Goal: Find specific page/section: Find specific page/section

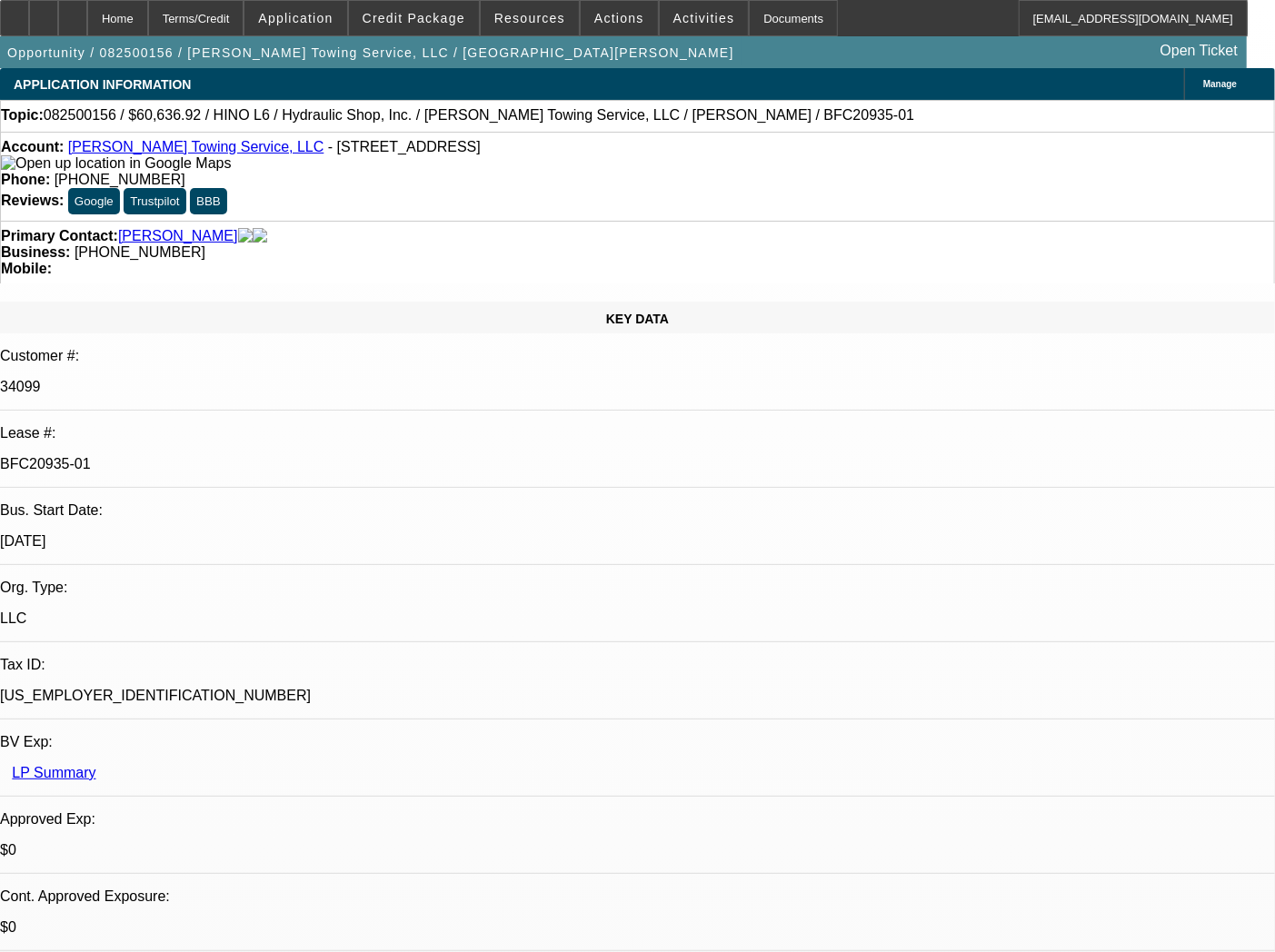
select select "0"
select select "6"
select select "0"
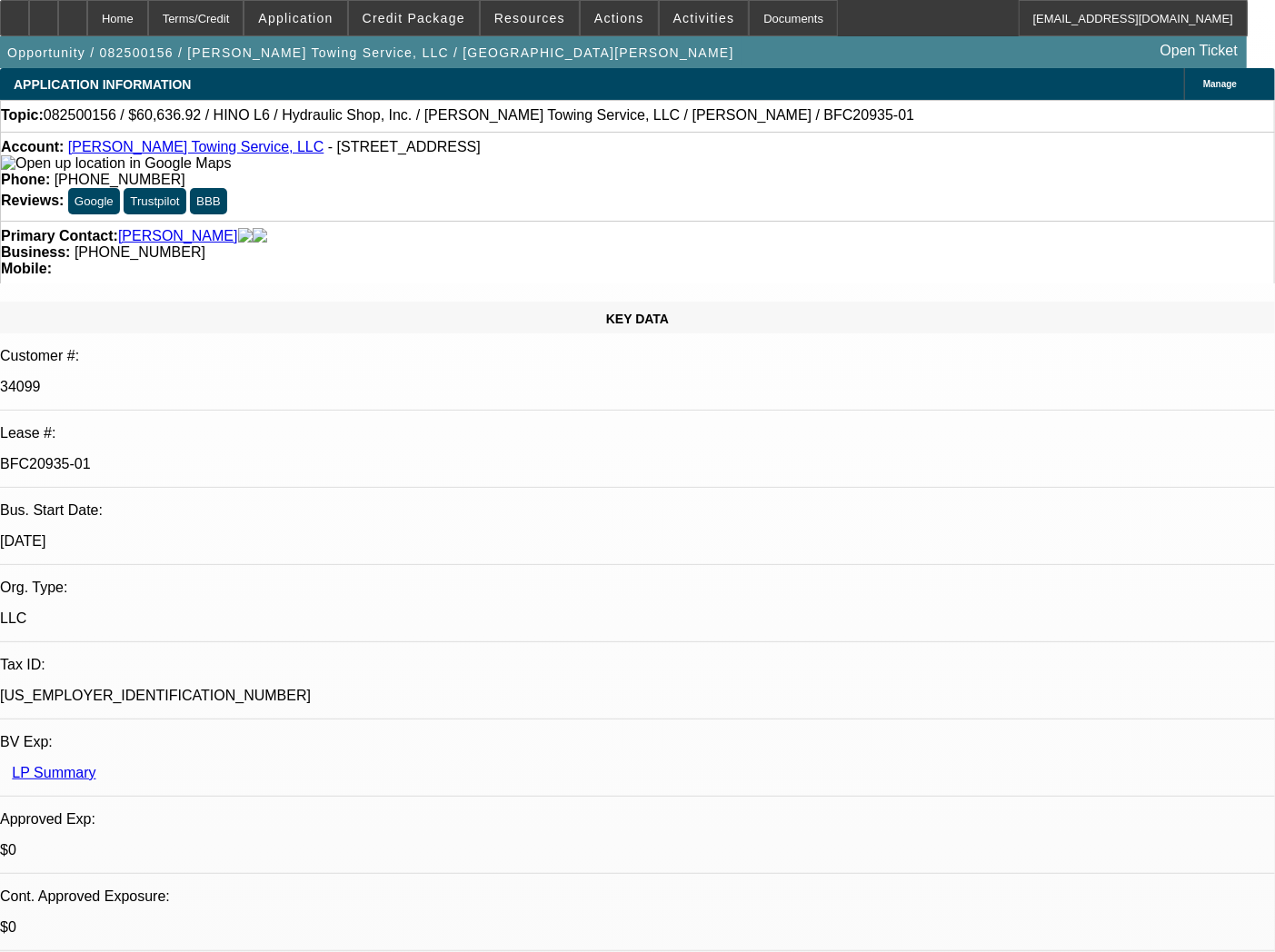
select select "0"
select select "6"
select select "0"
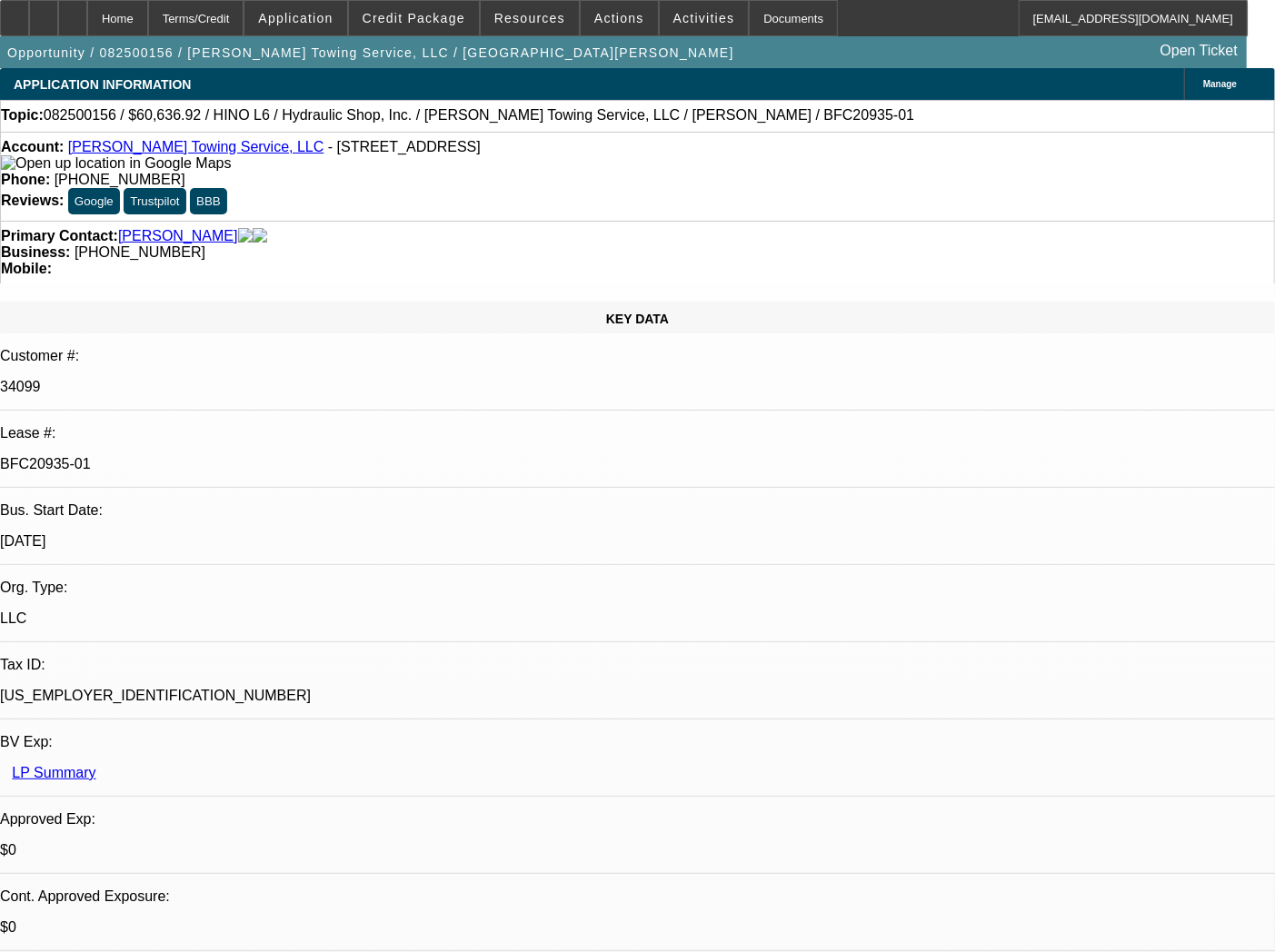
select select "0"
select select "6"
select select "0"
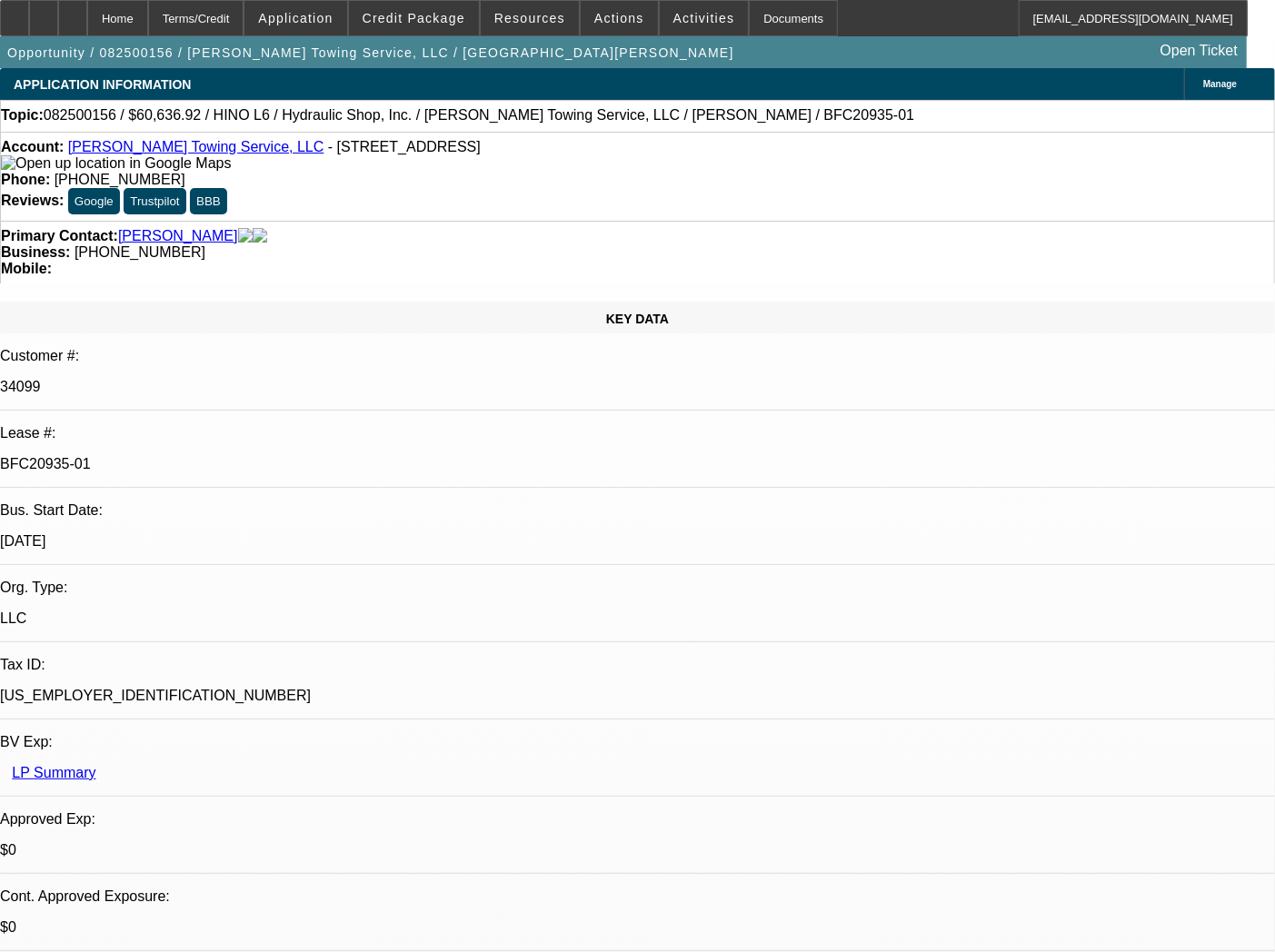
select select "6"
click at [766, 11] on div "Documents" at bounding box center [794, 18] width 90 height 36
